Goal: Transaction & Acquisition: Purchase product/service

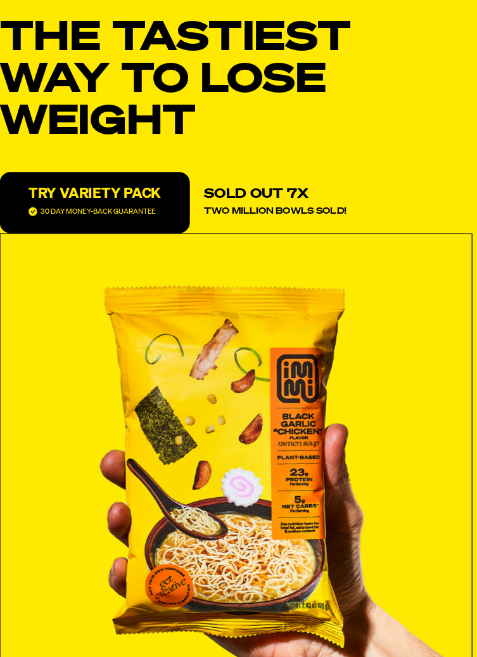
click at [130, 218] on p "TRY VARIETY PACK" at bounding box center [114, 214] width 117 height 13
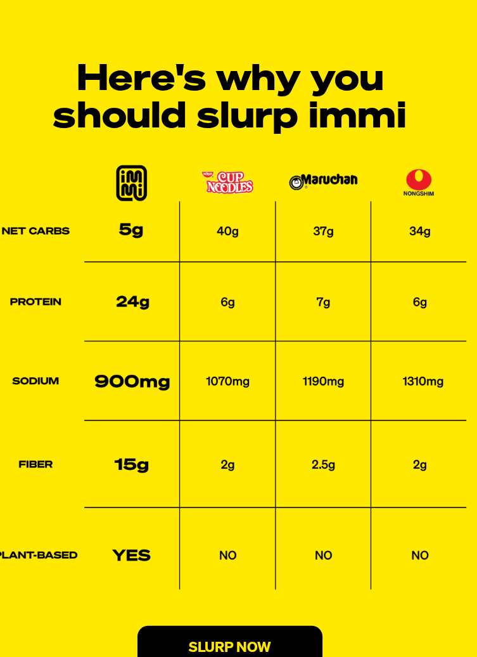
scroll to position [2803, 0]
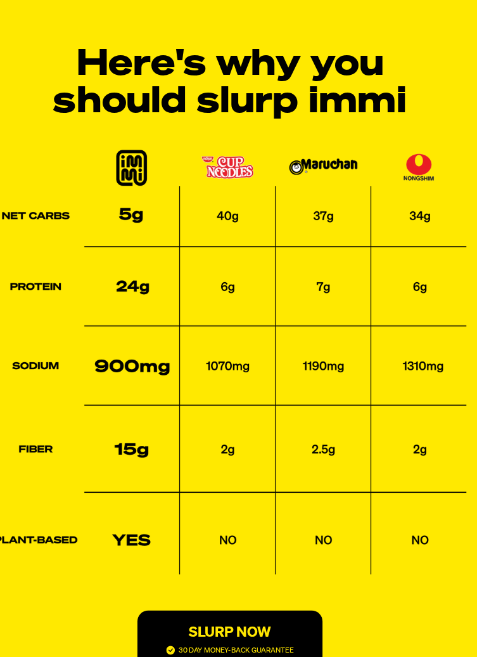
click at [272, 579] on button "SLURP NOW 30 DAY MONEY-BACK GUARANTEE" at bounding box center [238, 595] width 163 height 54
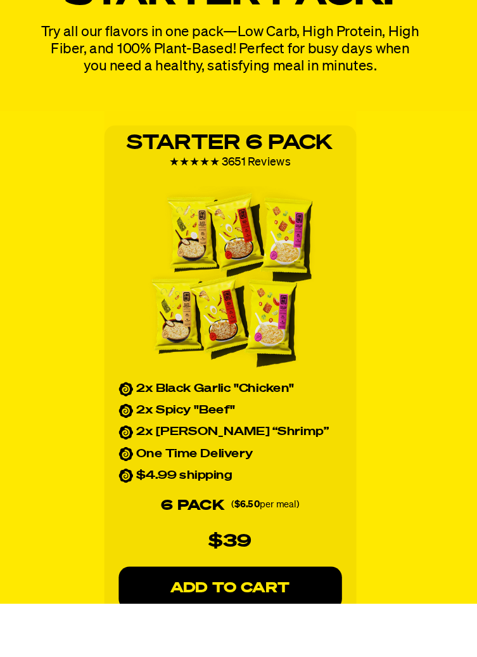
scroll to position [1631, 0]
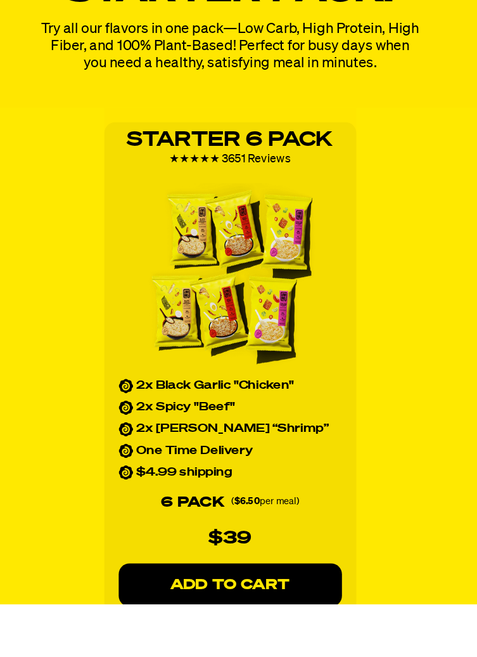
click at [275, 644] on p "ADD TO CART" at bounding box center [239, 640] width 146 height 13
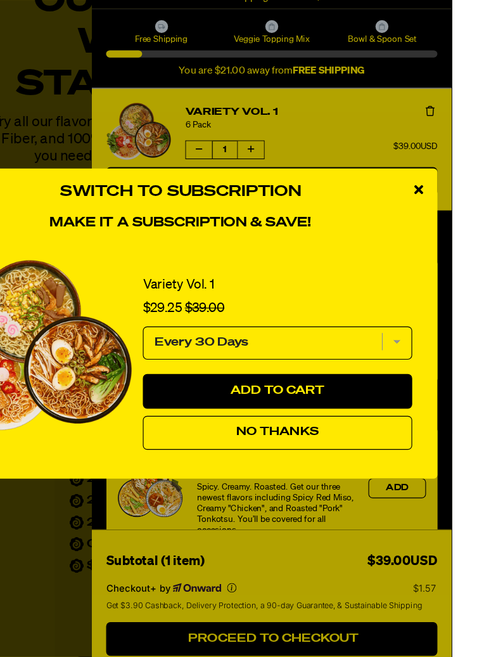
click at [398, 440] on button "No Thanks" at bounding box center [323, 424] width 237 height 30
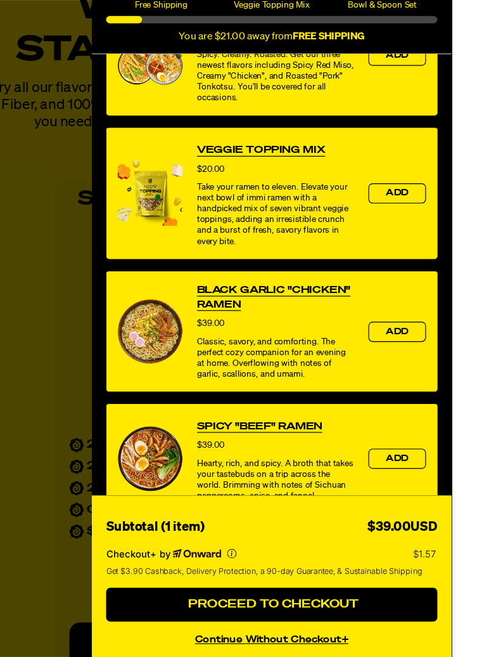
scroll to position [359, 0]
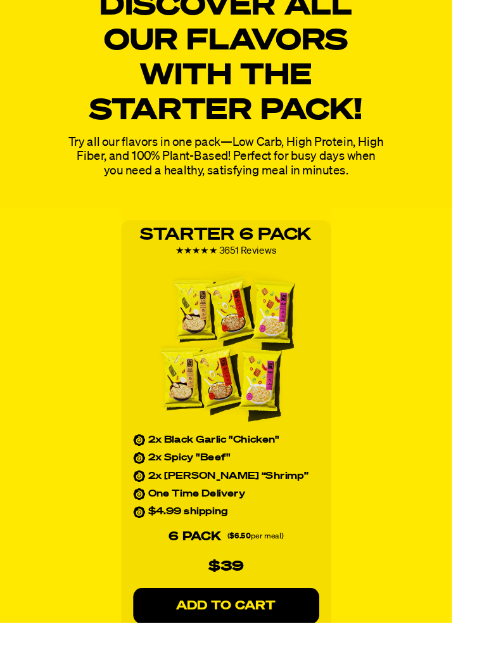
scroll to position [1640, 0]
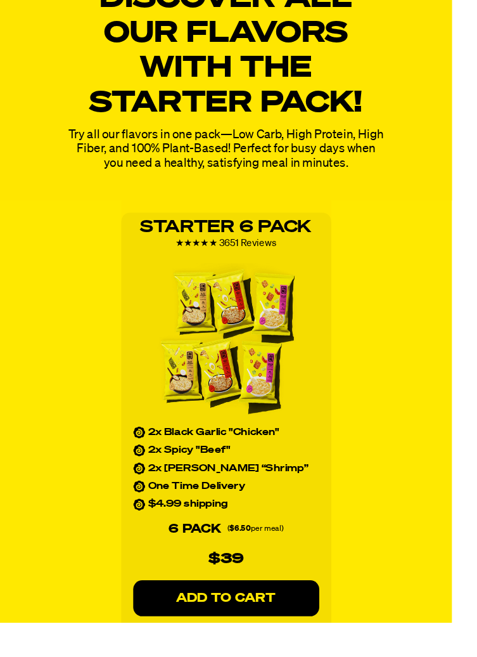
click at [270, 633] on p "ADD TO CART" at bounding box center [239, 631] width 146 height 13
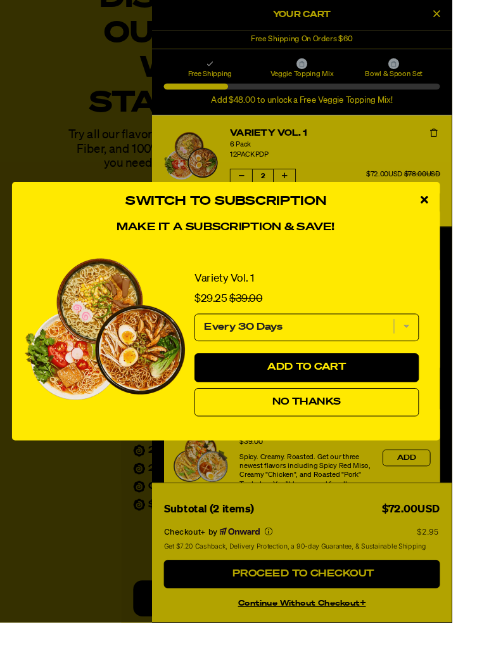
click at [452, 216] on icon "close modal" at bounding box center [448, 210] width 8 height 11
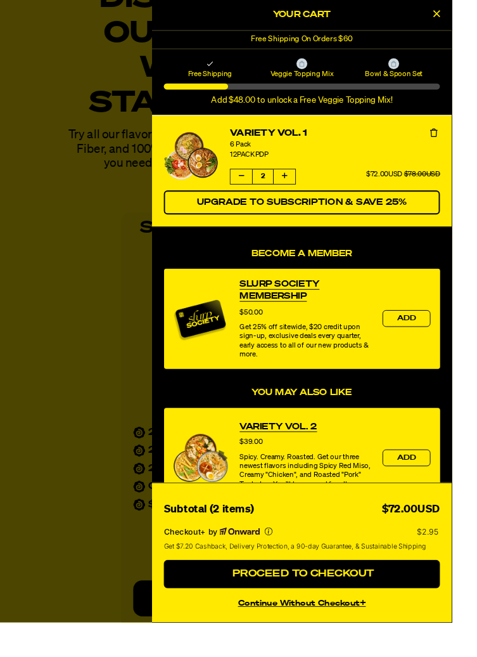
click at [465, 19] on icon "Close Cart" at bounding box center [461, 14] width 7 height 11
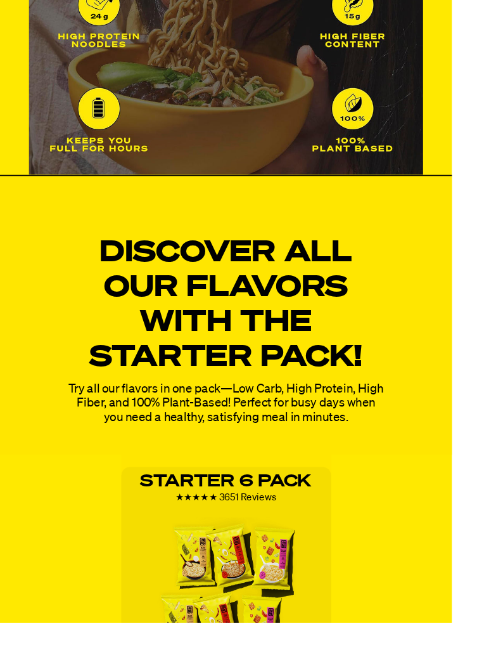
scroll to position [1370, 0]
